Goal: Task Accomplishment & Management: Manage account settings

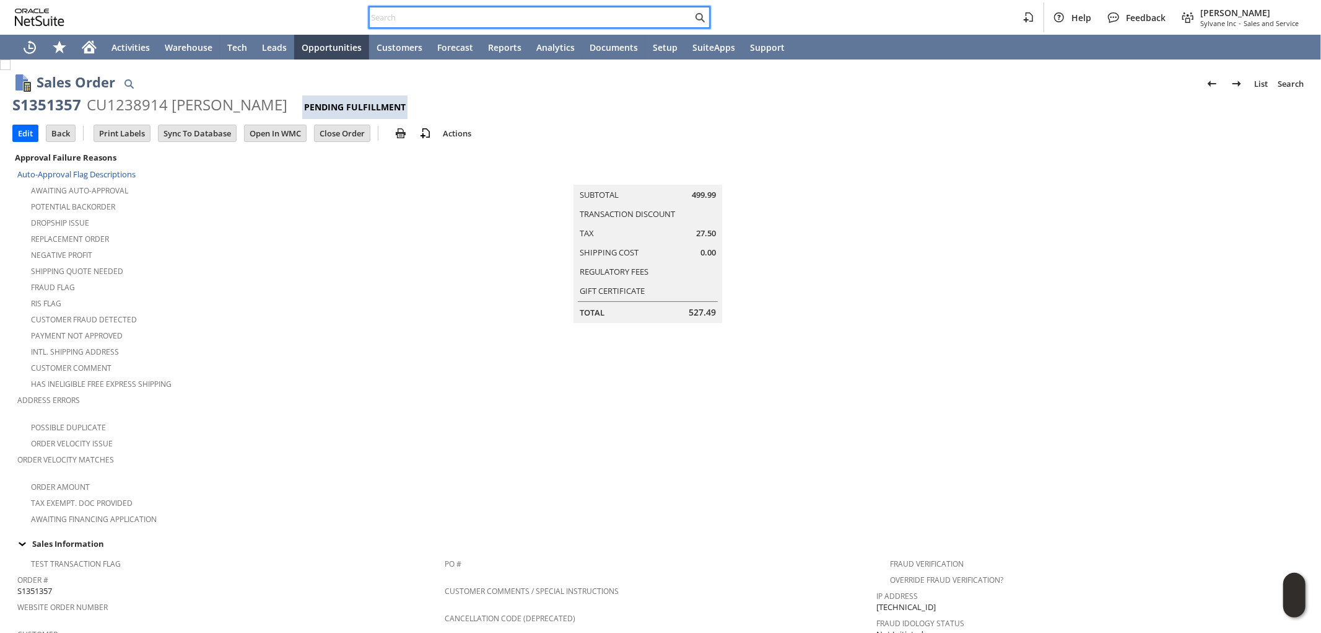
click at [543, 12] on input "text" at bounding box center [531, 17] width 323 height 15
paste input "9859519810"
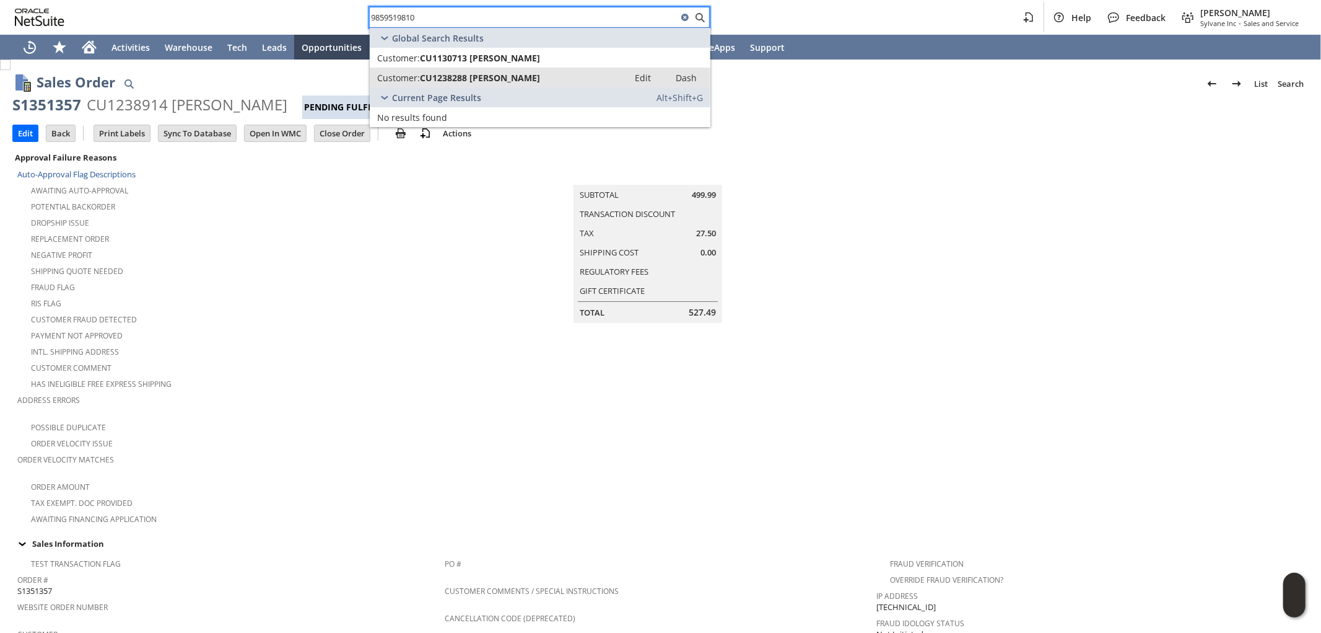
type input "9859519810"
click at [487, 76] on span "CU1238288 Harry Frederick" at bounding box center [480, 78] width 120 height 12
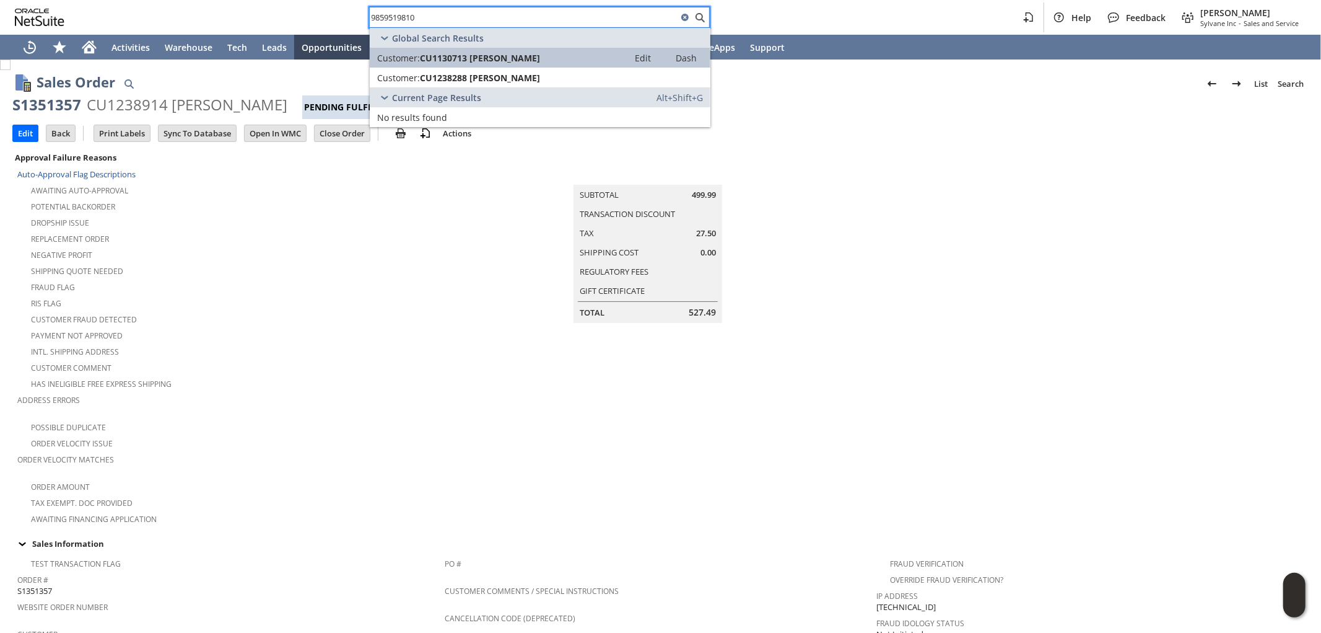
click at [504, 62] on span "CU1130713 Harry Frederick" at bounding box center [480, 58] width 120 height 12
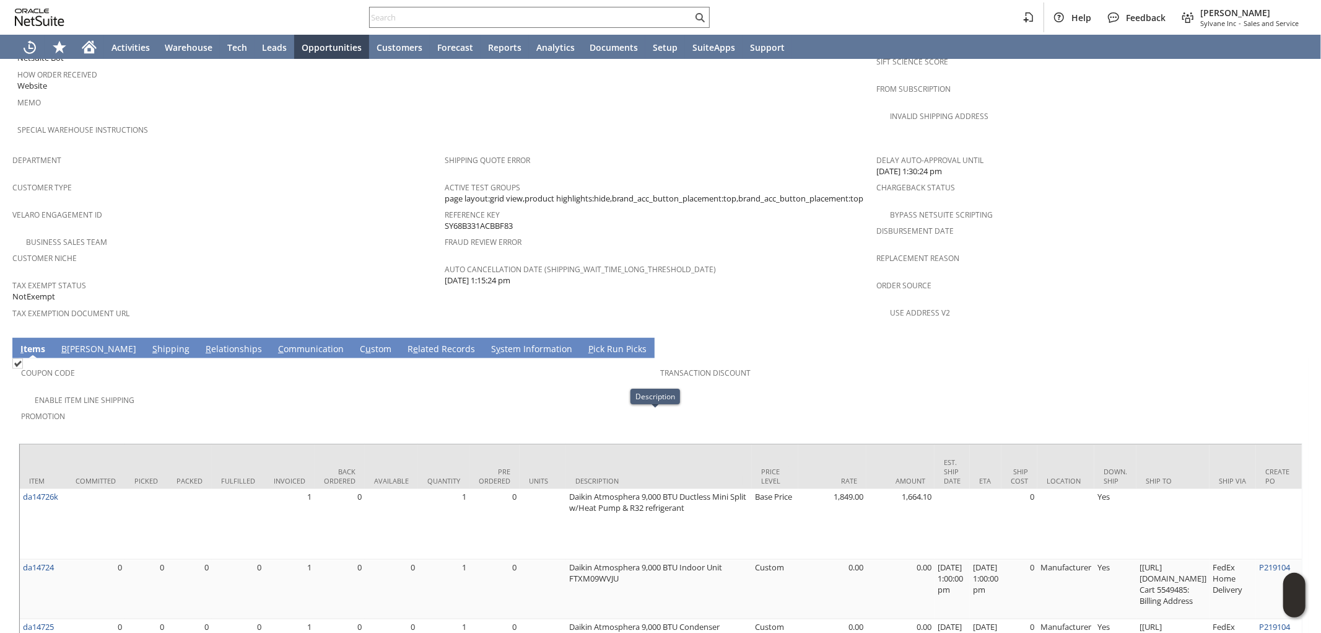
scroll to position [690, 0]
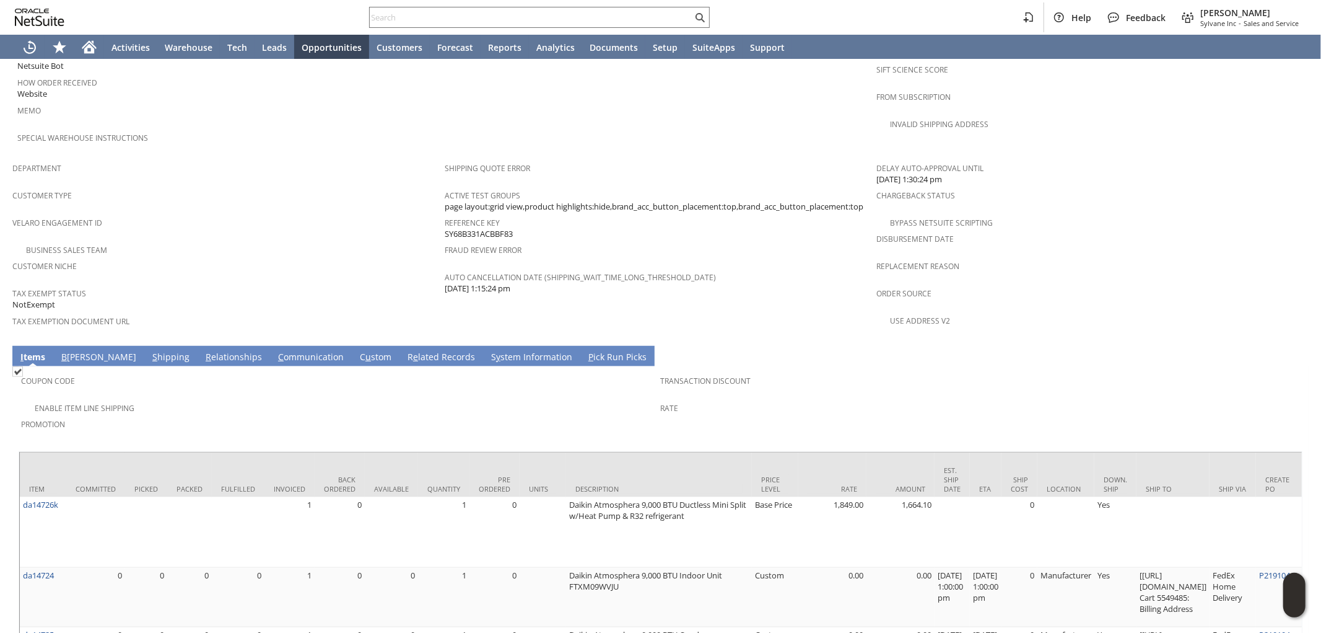
click at [149, 351] on link "S hipping" at bounding box center [170, 358] width 43 height 14
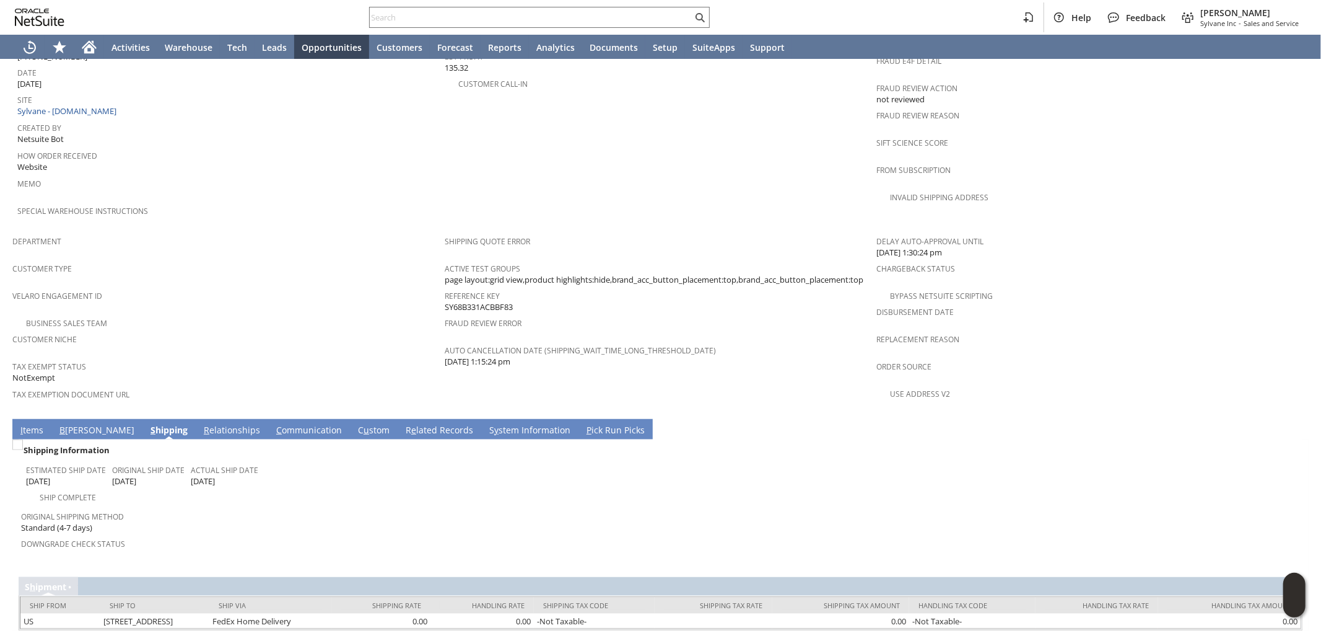
click at [27, 424] on link "I tems" at bounding box center [31, 431] width 29 height 14
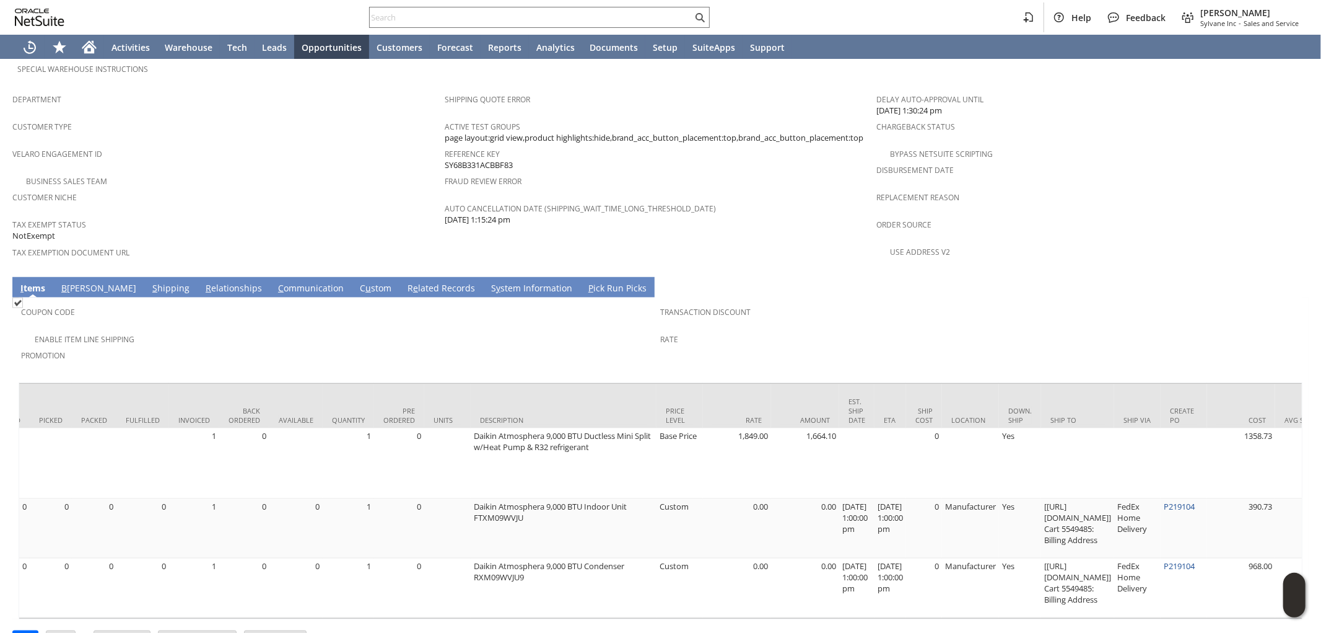
scroll to position [0, 0]
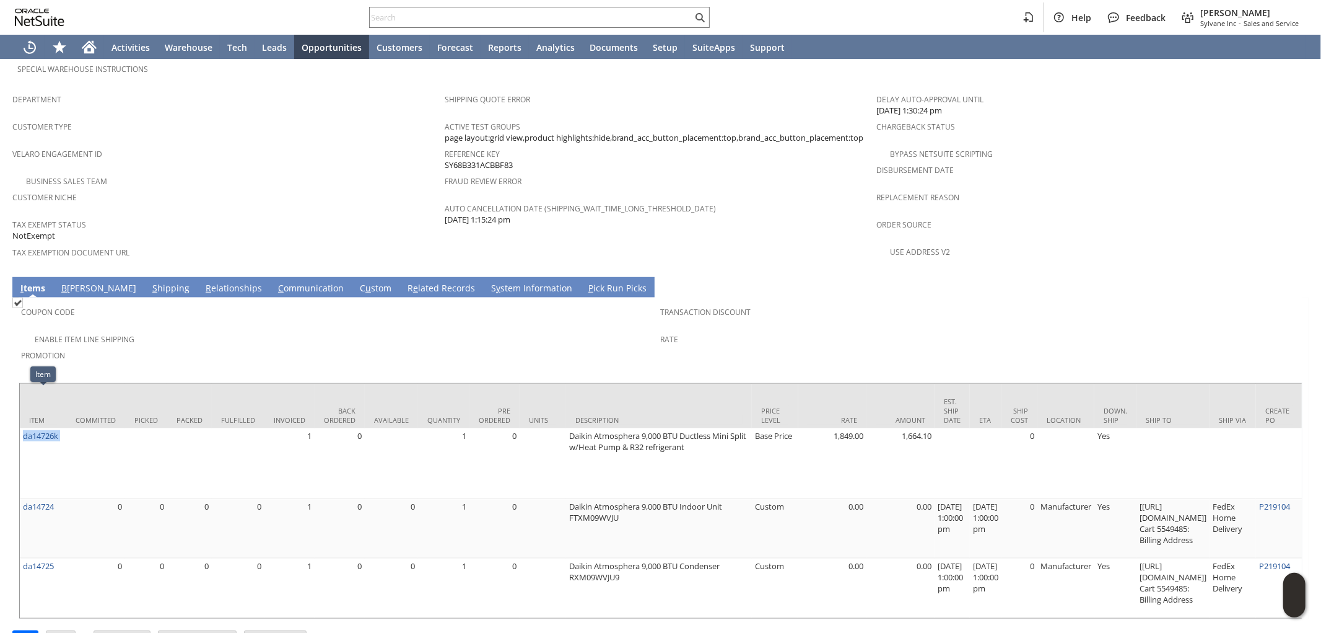
drag, startPoint x: 72, startPoint y: 399, endPoint x: 142, endPoint y: 315, distance: 109.9
copy tr "da14726k"
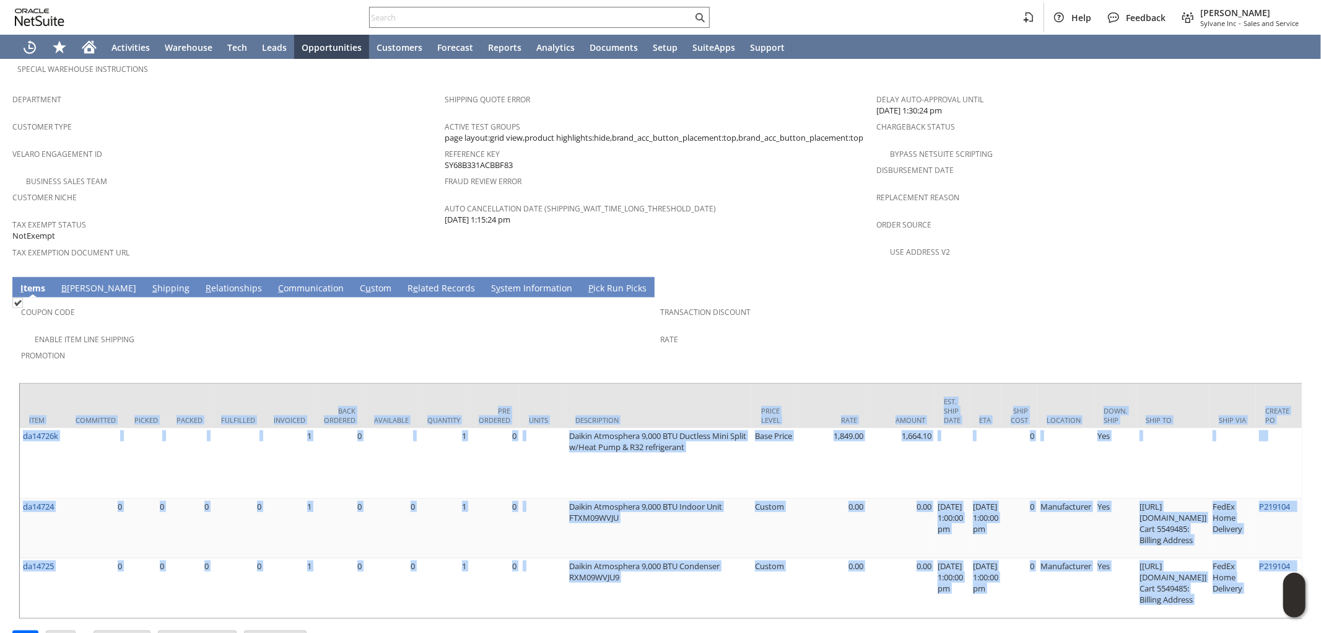
drag, startPoint x: 519, startPoint y: 587, endPoint x: 717, endPoint y: 593, distance: 198.4
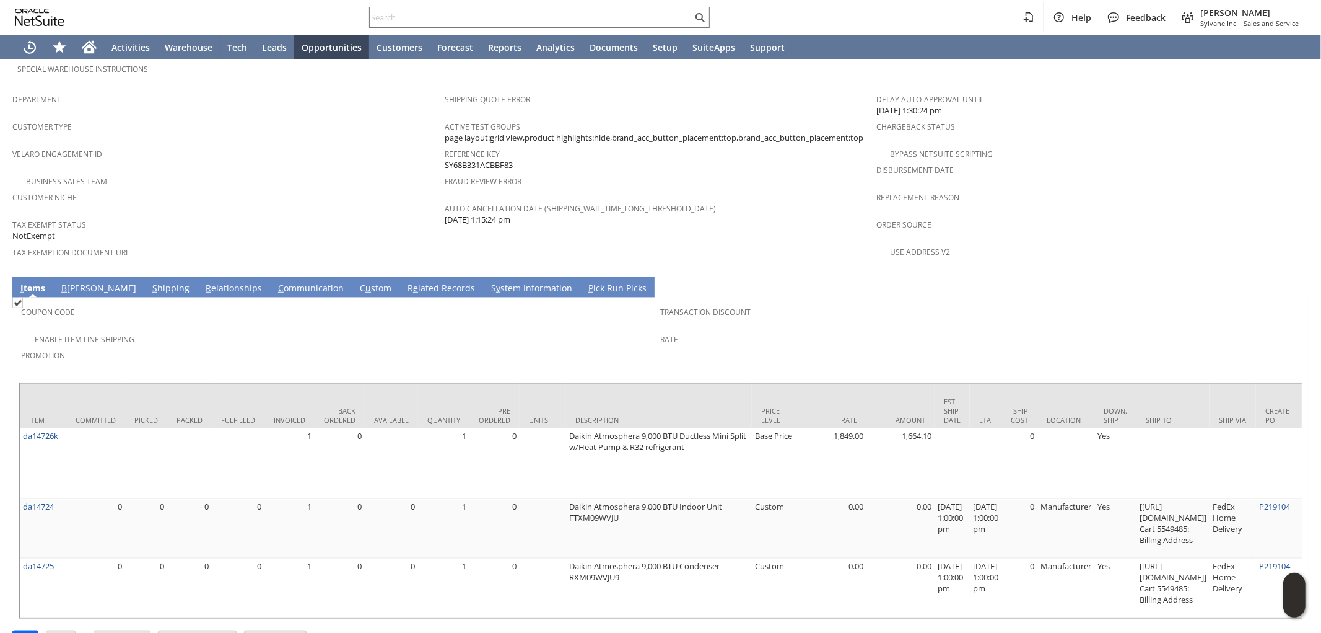
click at [742, 330] on div "Rate" at bounding box center [978, 343] width 634 height 26
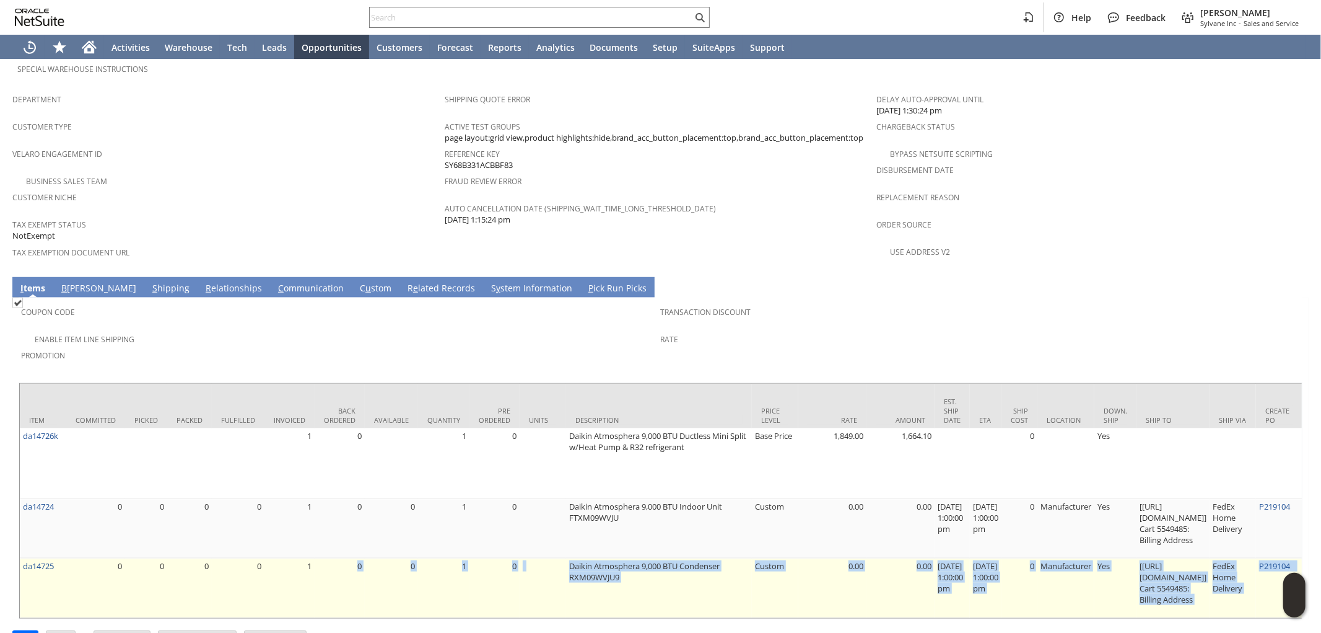
drag, startPoint x: 353, startPoint y: 576, endPoint x: 543, endPoint y: 546, distance: 192.5
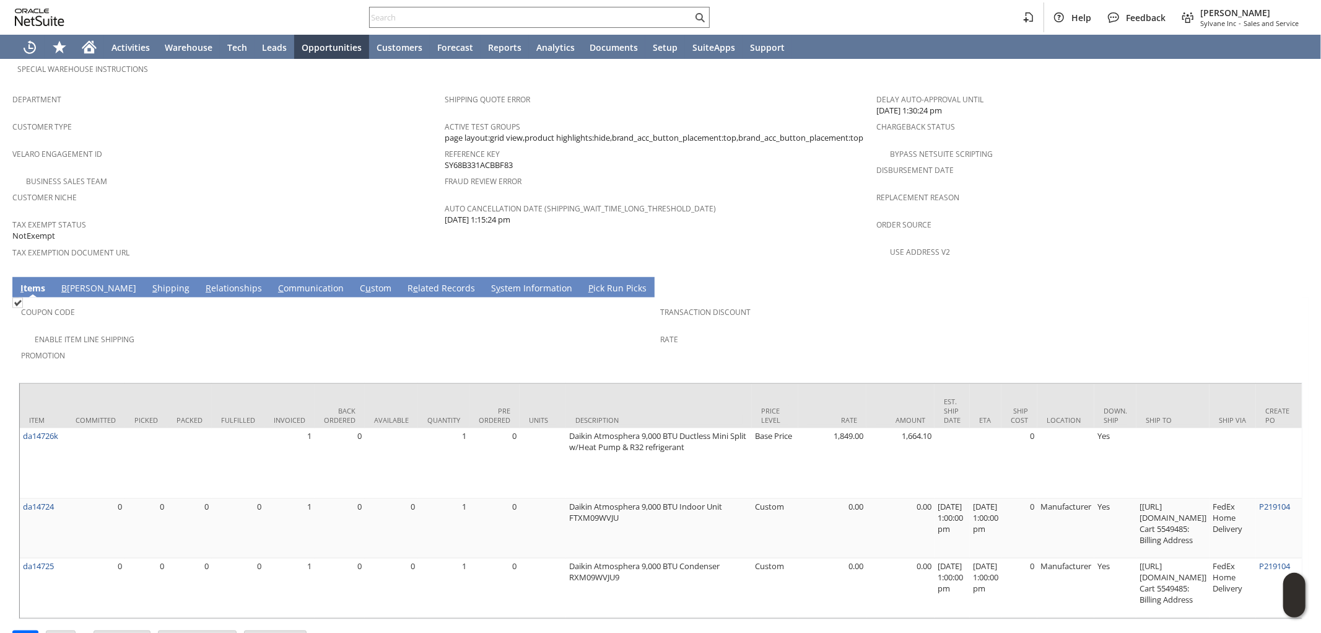
click at [621, 346] on span "Promotion" at bounding box center [338, 353] width 634 height 14
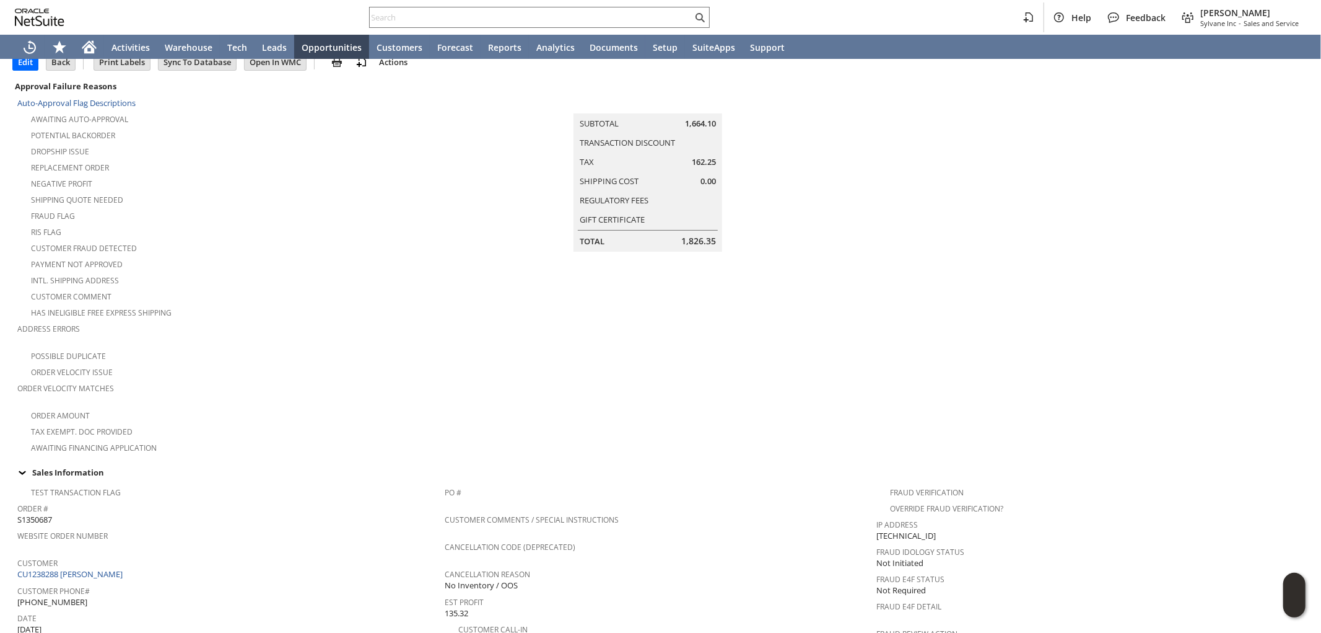
scroll to position [0, 0]
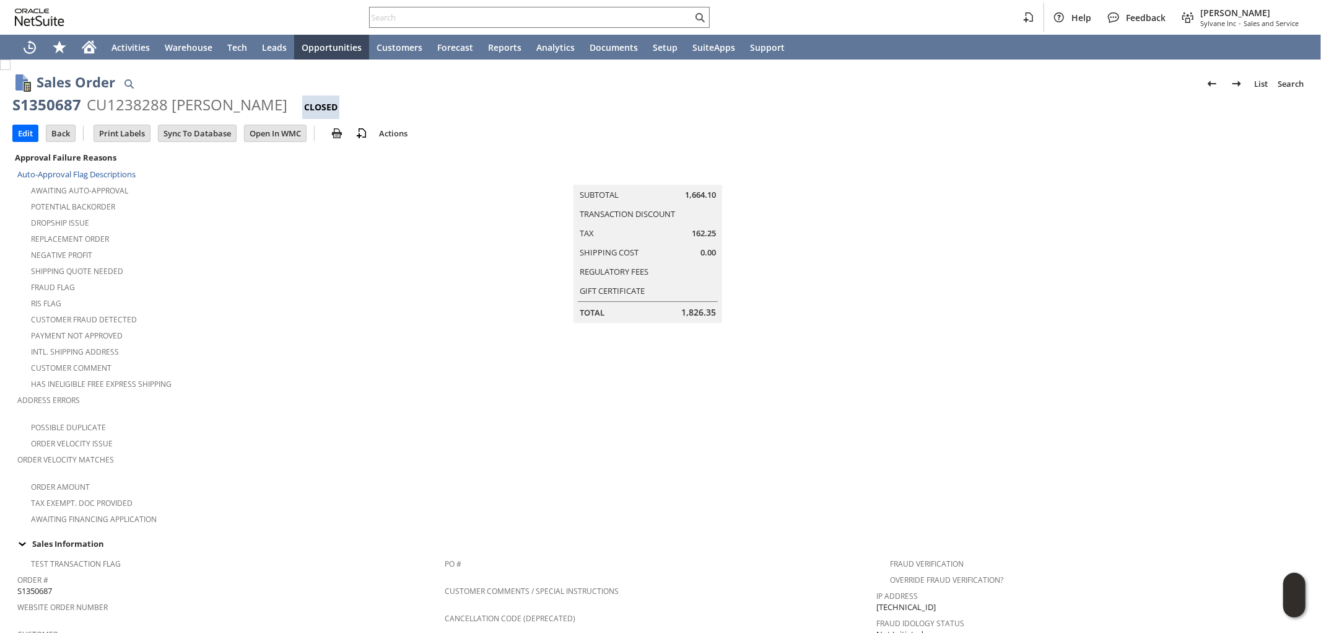
drag, startPoint x: 14, startPoint y: 104, endPoint x: 277, endPoint y: 107, distance: 263.3
click at [277, 107] on div "S1350687 CU1238288 Harry Frederick Closed" at bounding box center [660, 107] width 1297 height 24
copy div "S1350687 CU1238288 Harry Frederick"
click at [25, 131] on input "Edit" at bounding box center [25, 133] width 25 height 16
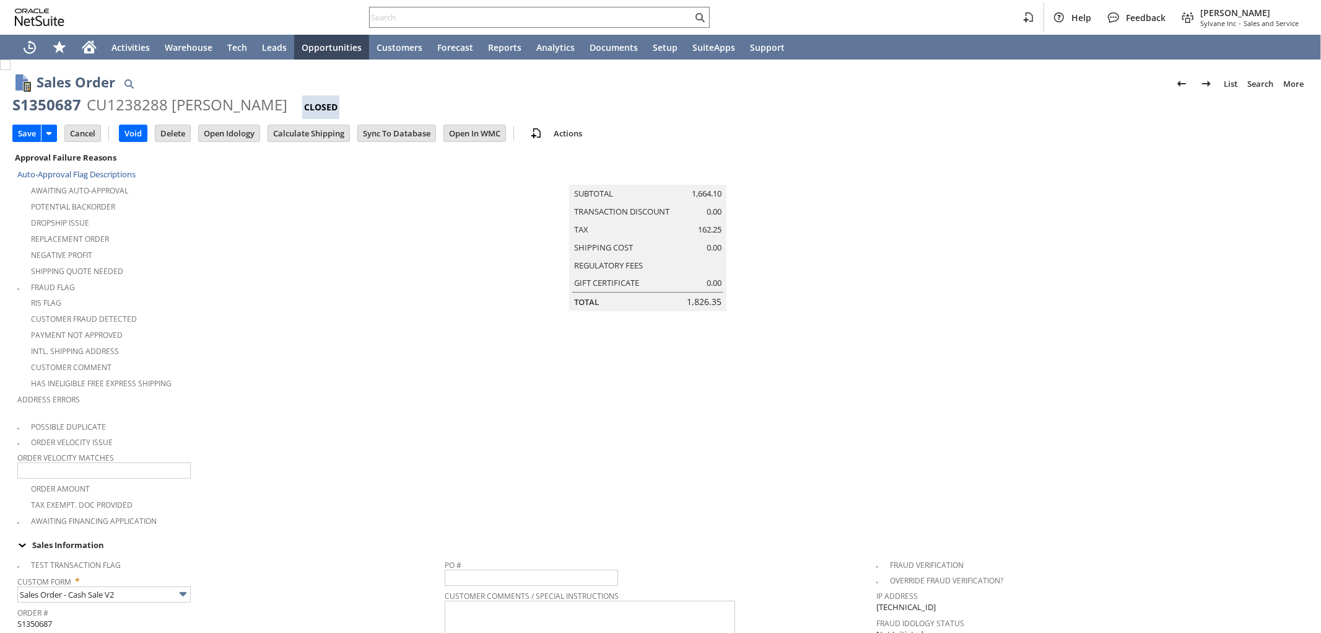
scroll to position [413, 0]
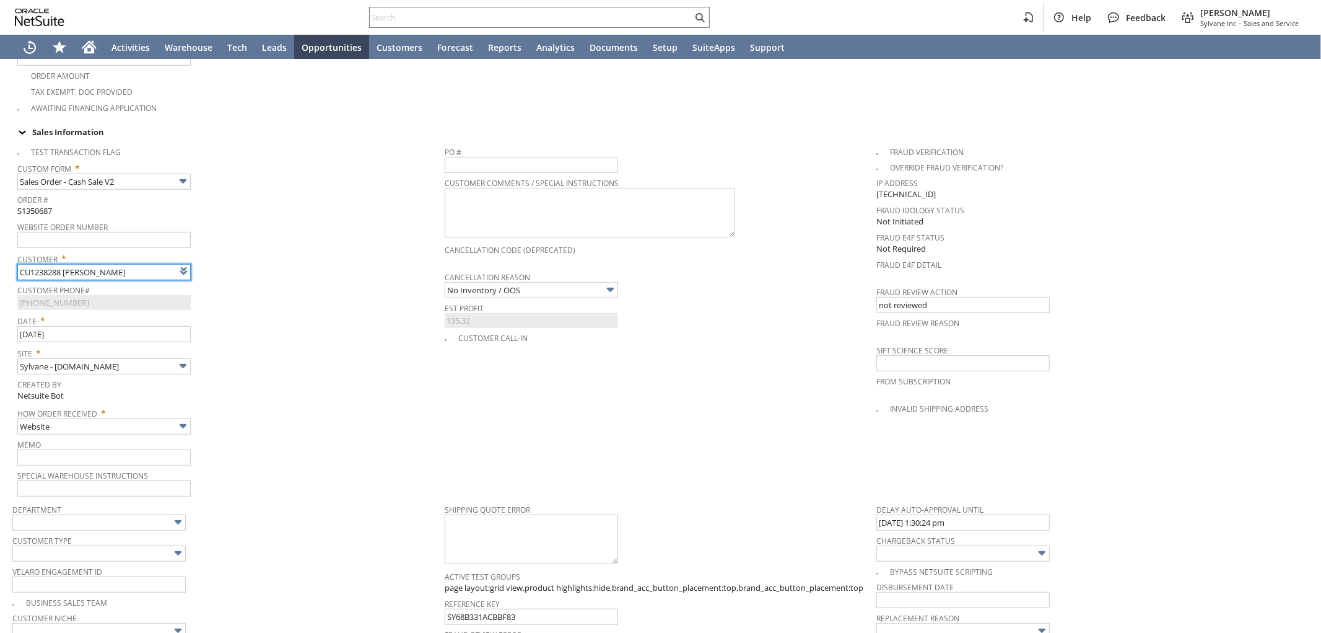
type input "Intelligent Recommendations ⁰"
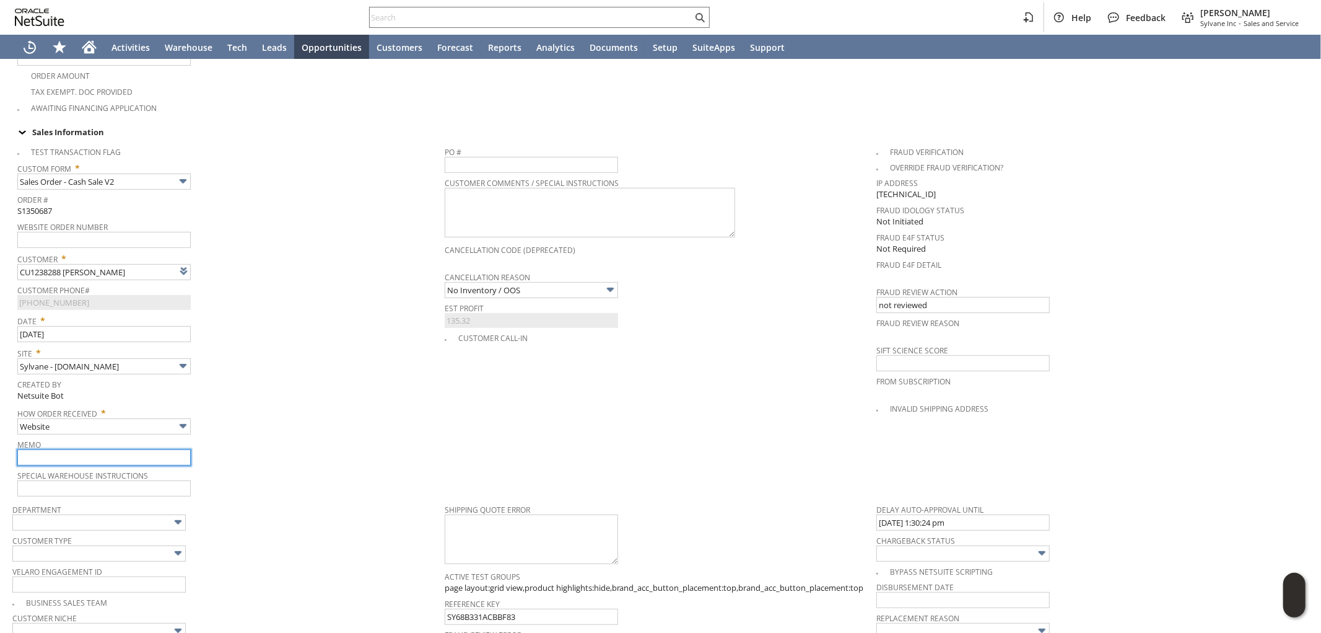
click at [87, 449] on input "text" at bounding box center [103, 457] width 173 height 16
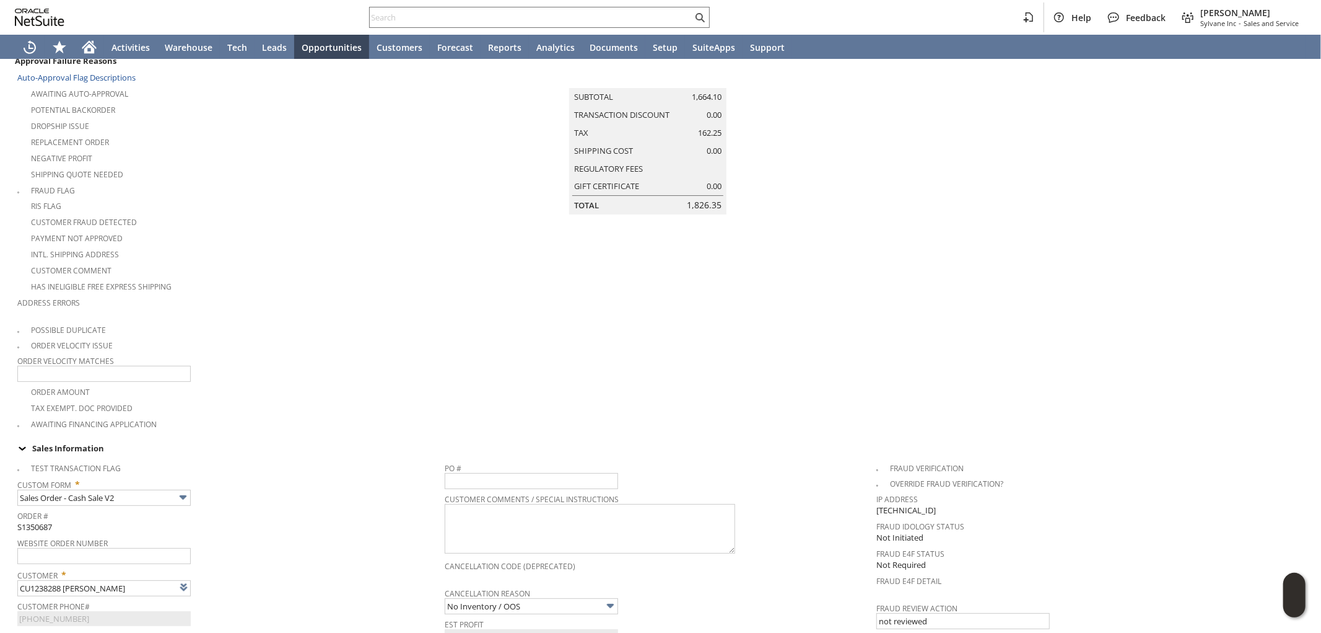
scroll to position [0, 0]
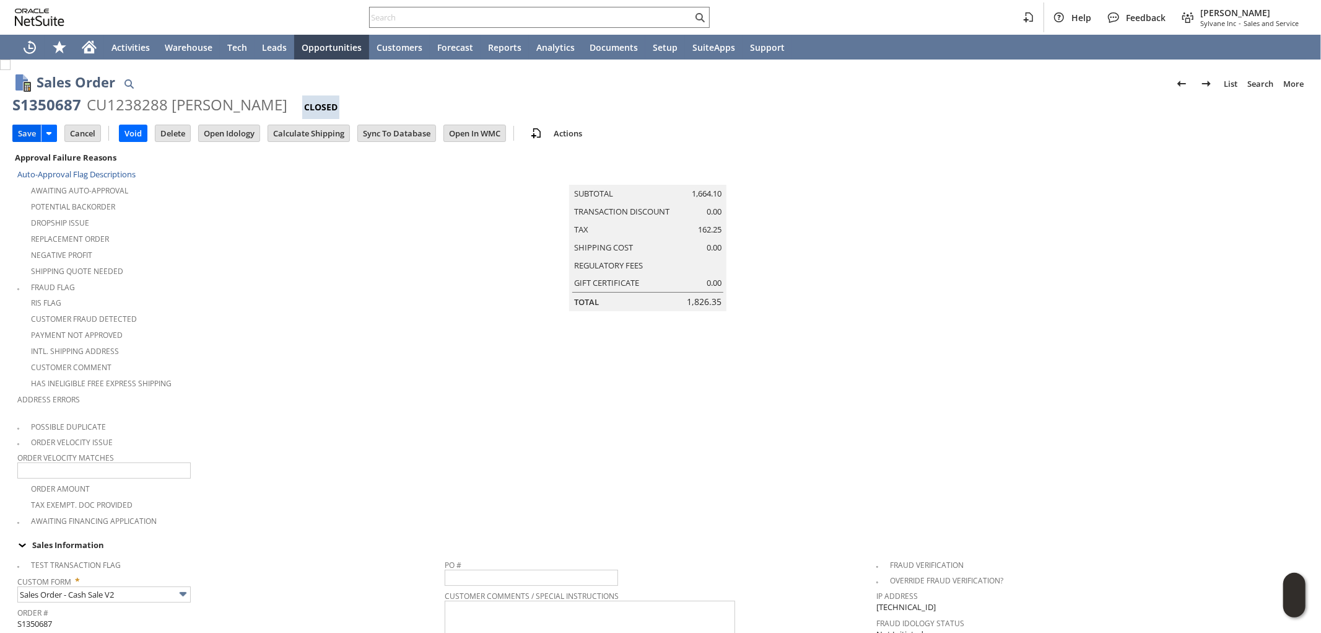
type input "9/2 cx called in requeting to be offered the sale sale price and willing to wai…"
click at [26, 133] on input "Save" at bounding box center [27, 133] width 28 height 16
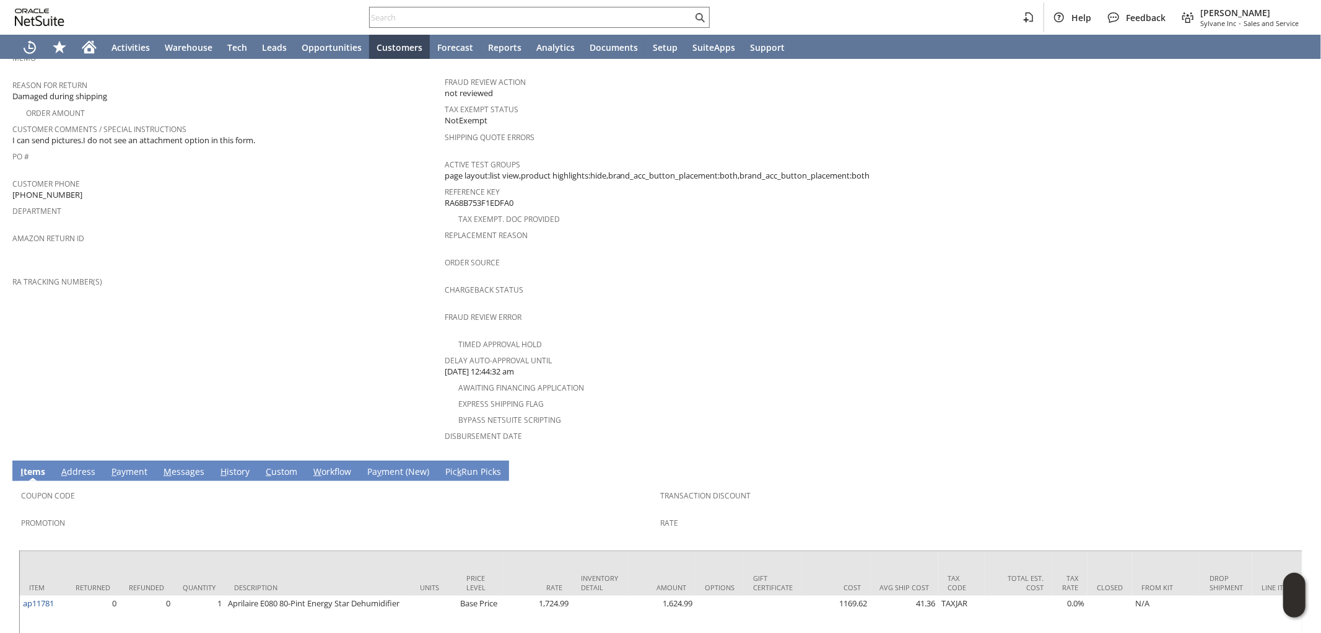
scroll to position [85, 0]
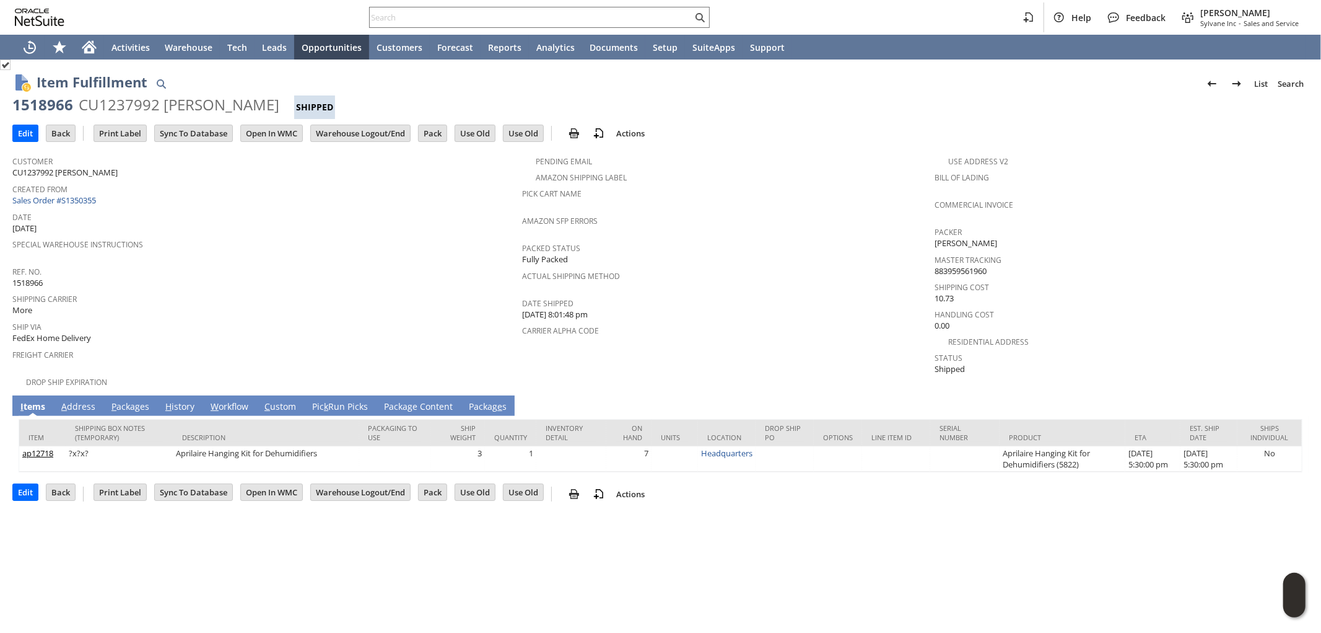
click at [138, 400] on link "P ackages" at bounding box center [130, 407] width 44 height 14
click at [654, 17] on input "text" at bounding box center [531, 17] width 323 height 15
paste input "[EMAIL_ADDRESS][DOMAIN_NAME]"
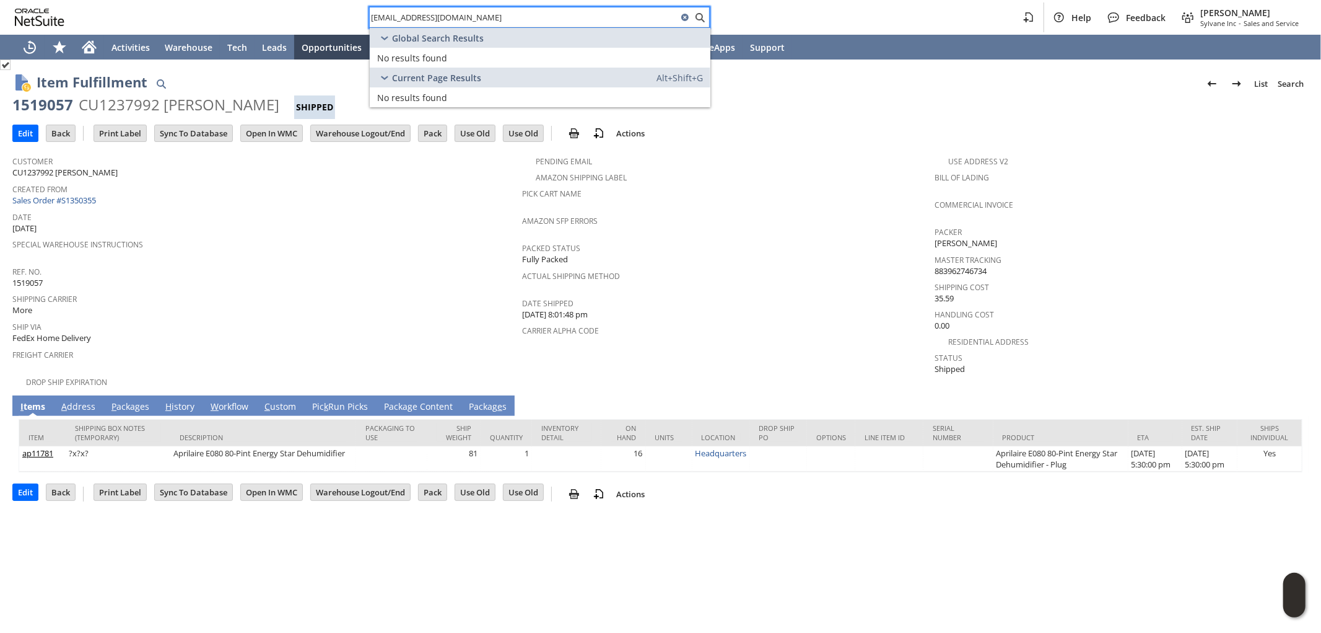
type input "[EMAIL_ADDRESS][DOMAIN_NAME]"
